Goal: Transaction & Acquisition: Subscribe to service/newsletter

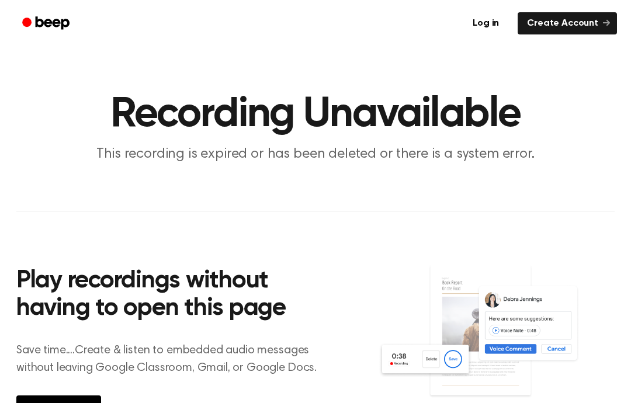
click at [410, 357] on img at bounding box center [496, 342] width 237 height 157
click at [140, 120] on h1 "Recording Unavailable" at bounding box center [315, 115] width 598 height 42
click at [431, 348] on img at bounding box center [496, 342] width 237 height 157
click at [406, 358] on img at bounding box center [496, 342] width 237 height 157
click at [416, 342] on img at bounding box center [496, 342] width 237 height 157
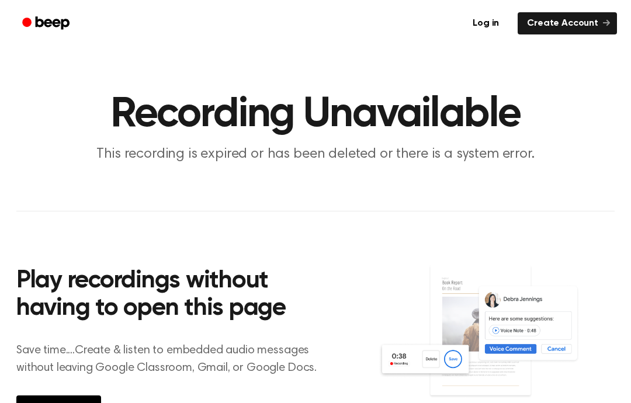
click at [431, 356] on img at bounding box center [496, 342] width 237 height 157
click at [461, 362] on img at bounding box center [496, 342] width 237 height 157
click at [458, 348] on img at bounding box center [496, 342] width 237 height 157
click at [427, 365] on img at bounding box center [496, 342] width 237 height 157
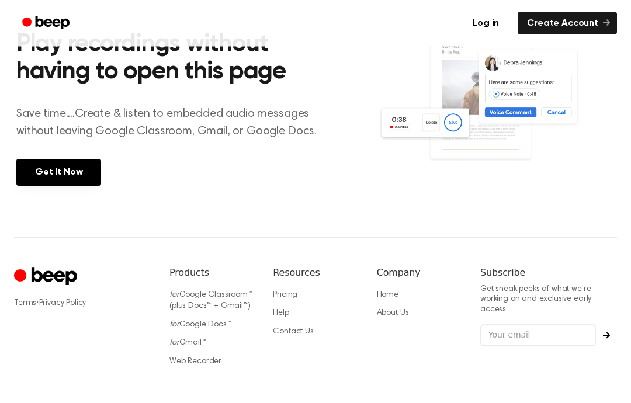
scroll to position [241, 0]
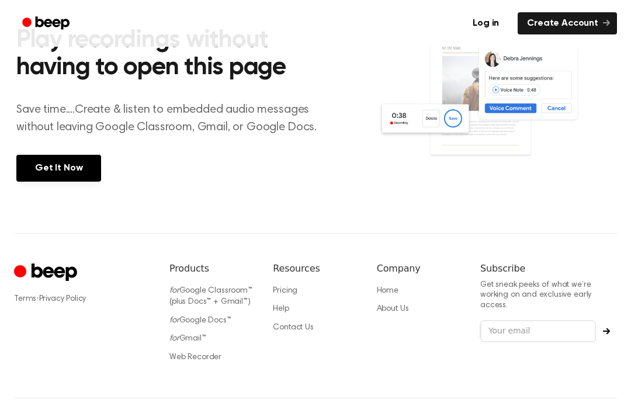
click at [46, 155] on link "Get It Now" at bounding box center [58, 168] width 85 height 27
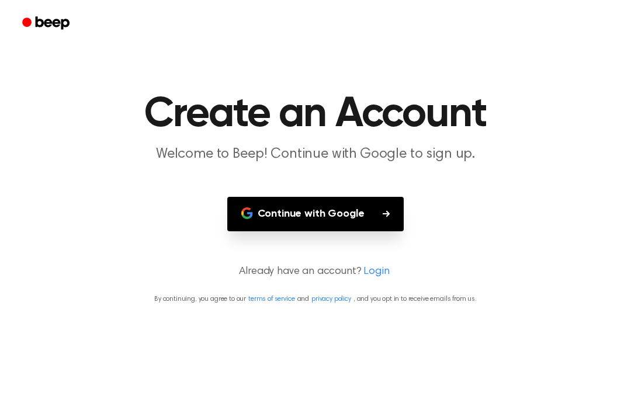
click at [366, 215] on main "Create an Account Welcome to Beep! Continue with Google to sign up. Continue wi…" at bounding box center [315, 201] width 631 height 403
click at [366, 264] on link "Login" at bounding box center [377, 272] width 26 height 16
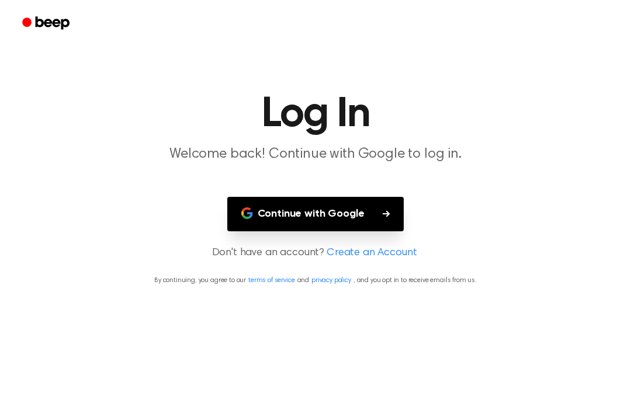
click at [390, 251] on link "Create an Account" at bounding box center [372, 253] width 90 height 16
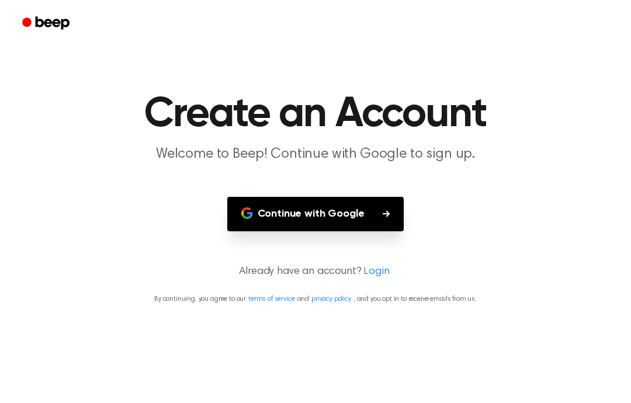
click at [368, 266] on link "Login" at bounding box center [377, 272] width 26 height 16
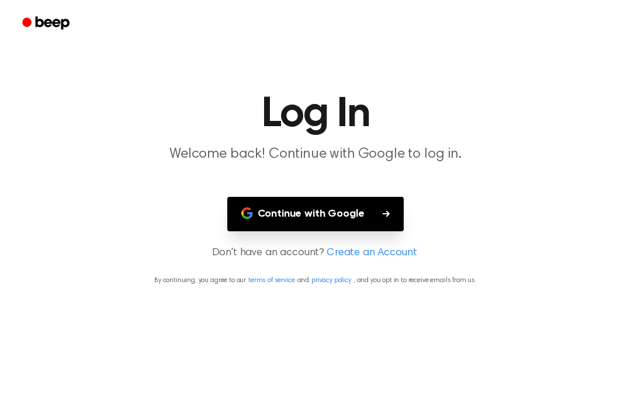
click at [387, 255] on link "Create an Account" at bounding box center [372, 253] width 90 height 16
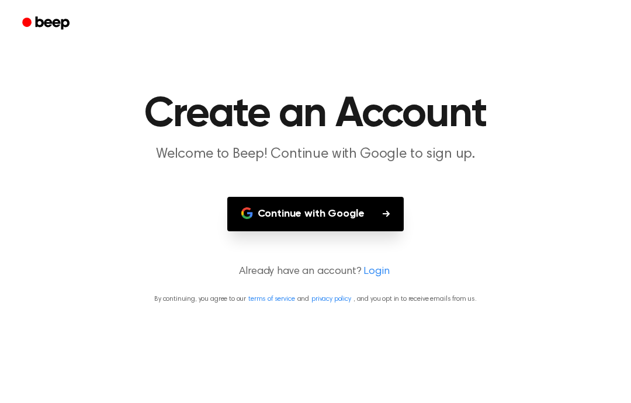
click at [378, 266] on link "Login" at bounding box center [377, 272] width 26 height 16
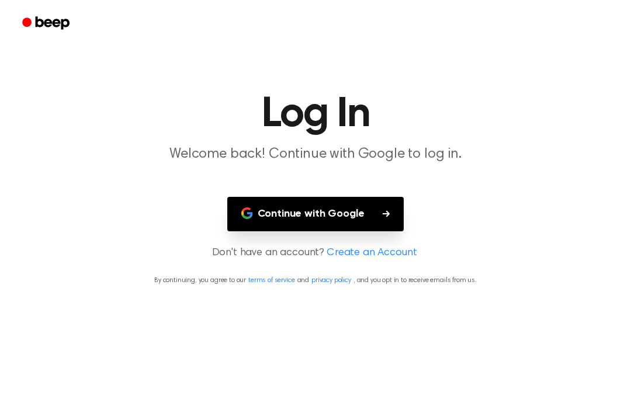
scroll to position [47, 0]
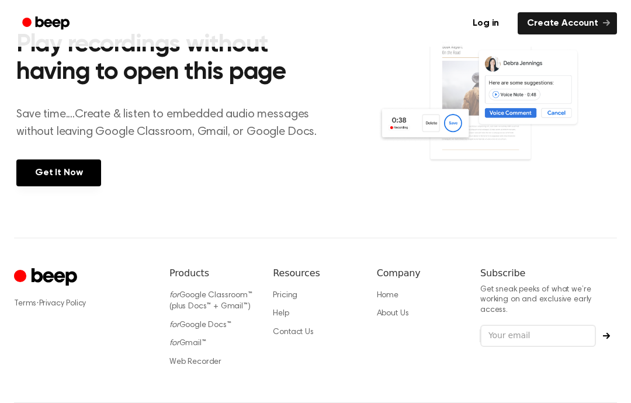
scroll to position [231, 0]
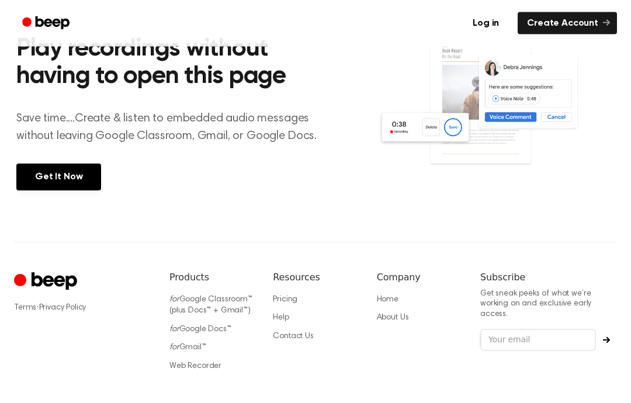
click at [0, 340] on div "Terms · Privacy Policy Products for Google Classroom™ (plus Docs™ + Gmail™) for…" at bounding box center [315, 354] width 631 height 222
click at [39, 175] on link "Get It Now" at bounding box center [58, 177] width 85 height 27
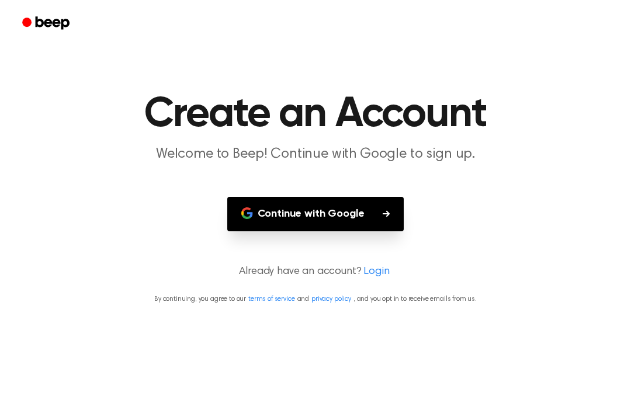
click at [335, 197] on button "Continue with Google" at bounding box center [315, 214] width 177 height 34
